Goal: Transaction & Acquisition: Purchase product/service

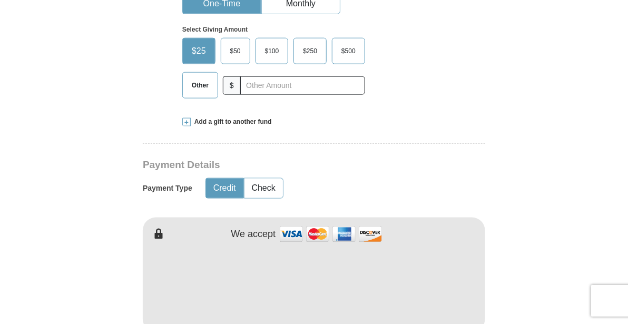
scroll to position [385, 0]
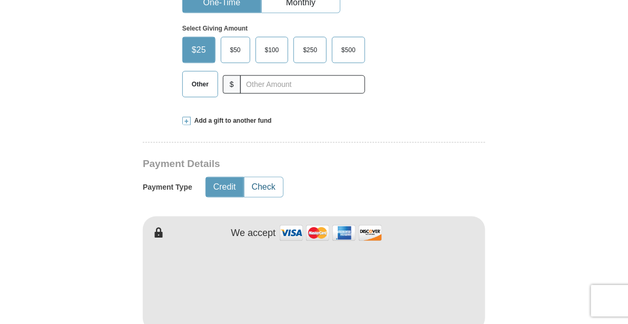
click at [259, 178] on button "Check" at bounding box center [264, 187] width 38 height 19
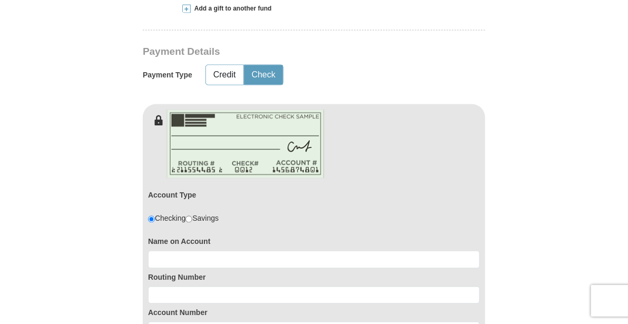
scroll to position [530, 0]
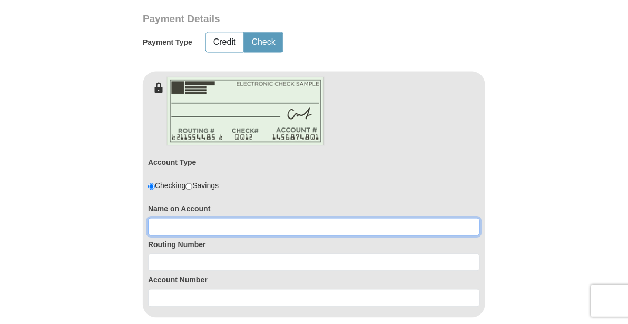
click at [182, 218] on input at bounding box center [314, 227] width 332 height 18
type input "[PERSON_NAME]"
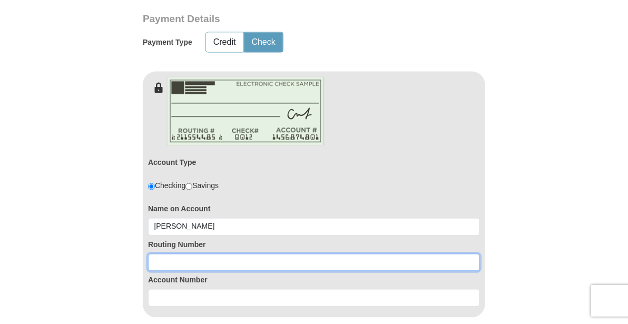
click at [185, 254] on input at bounding box center [314, 263] width 332 height 18
type input "322274242"
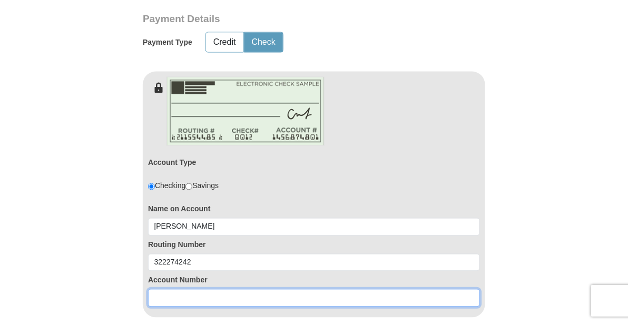
click at [181, 289] on input at bounding box center [314, 298] width 332 height 18
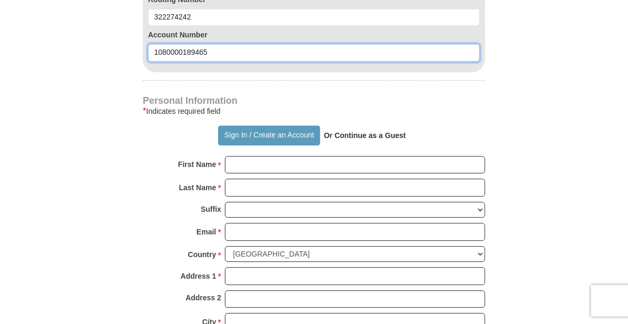
scroll to position [779, 0]
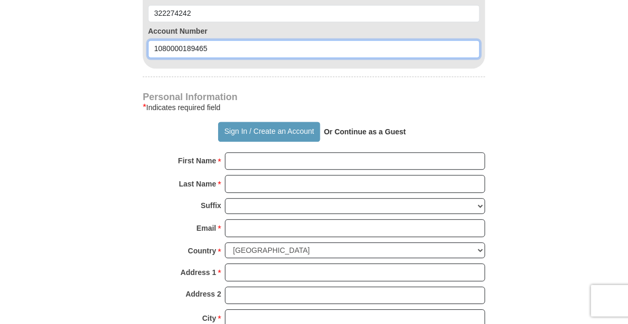
type input "1080000189465"
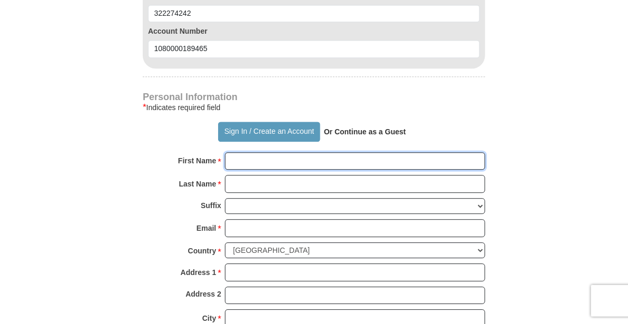
click at [256, 152] on input "First Name *" at bounding box center [355, 161] width 260 height 18
type input "[PERSON_NAME]"
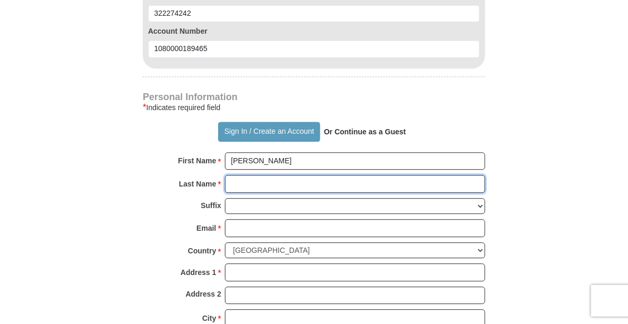
type input "A Rahm"
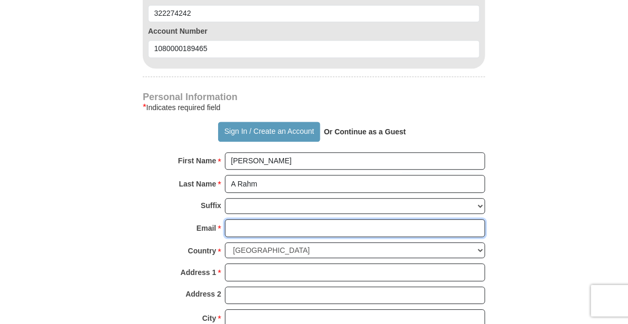
type input "[EMAIL_ADDRESS][DOMAIN_NAME]"
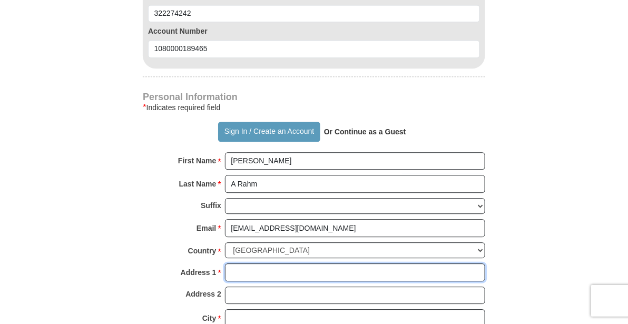
type input "[STREET_ADDRESS]"
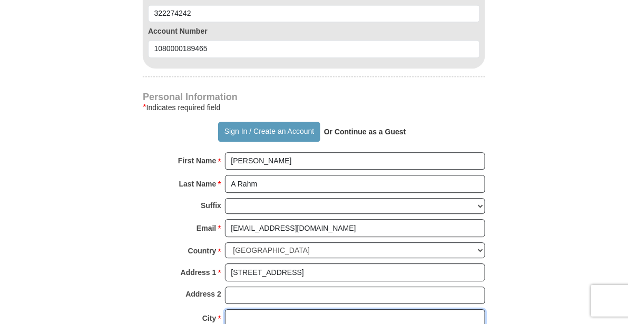
type input "Santa [PERSON_NAME]"
select select "CA"
type input "92707"
type input "7149255899"
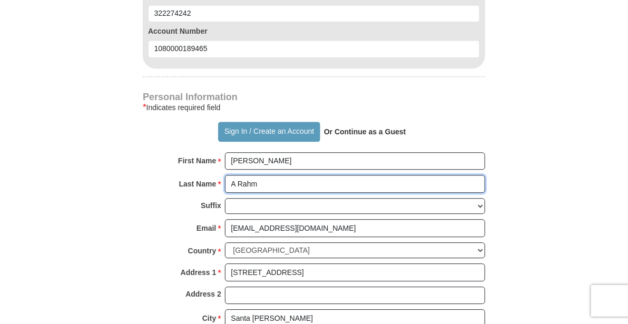
click at [235, 175] on input "A Rahm" at bounding box center [355, 184] width 260 height 18
click at [264, 175] on input "Rahm" at bounding box center [355, 184] width 260 height 18
type input "Rahm"
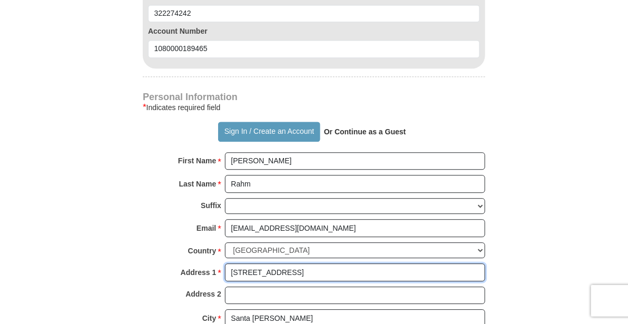
click at [343, 264] on input "[STREET_ADDRESS]" at bounding box center [355, 273] width 260 height 18
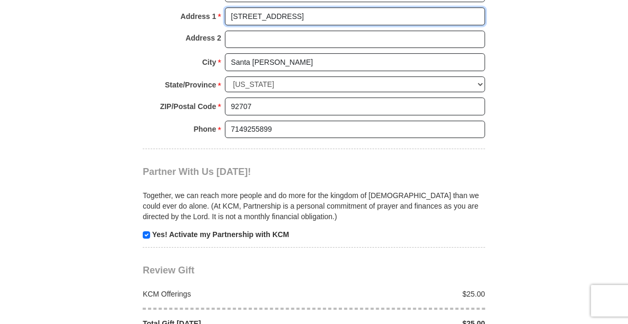
scroll to position [1043, 0]
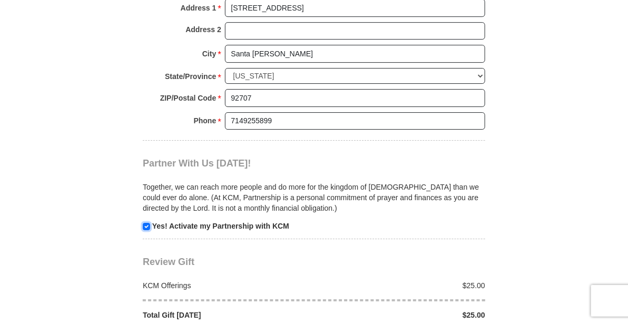
click at [144, 223] on input "checkbox" at bounding box center [146, 226] width 7 height 7
checkbox input "false"
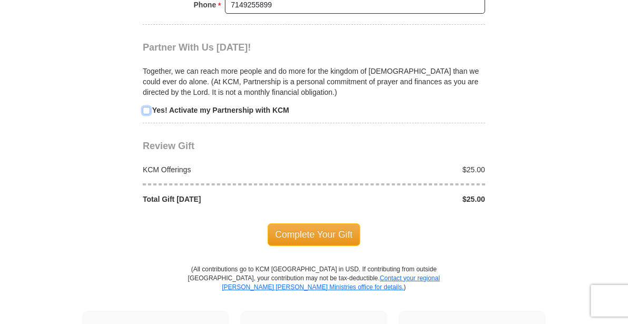
scroll to position [1160, 0]
click at [310, 223] on span "Complete Your Gift" at bounding box center [314, 234] width 93 height 22
